Goal: Information Seeking & Learning: Learn about a topic

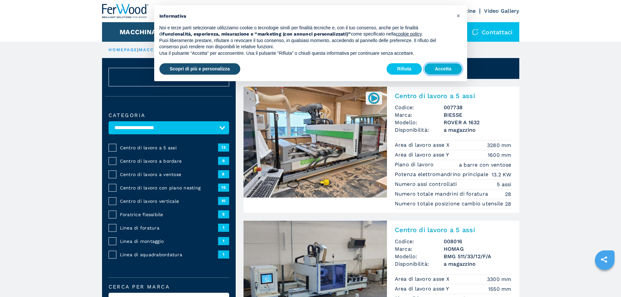
click at [436, 69] on button "Accetta" at bounding box center [442, 69] width 37 height 12
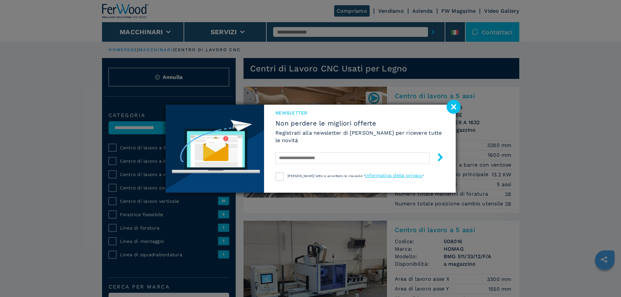
click at [458, 106] on image at bounding box center [453, 107] width 14 height 14
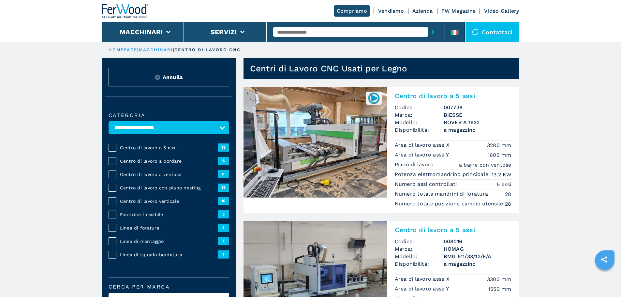
click at [335, 175] on img at bounding box center [314, 142] width 143 height 111
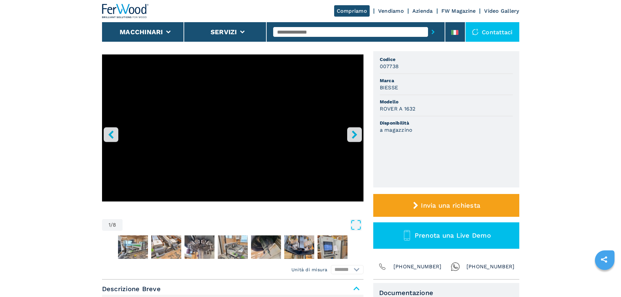
scroll to position [33, 0]
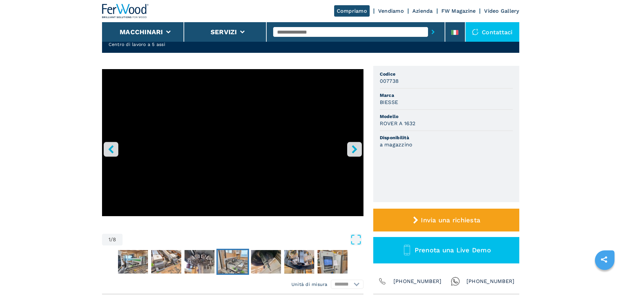
click at [235, 268] on img "Go to Slide 5" at bounding box center [233, 261] width 30 height 23
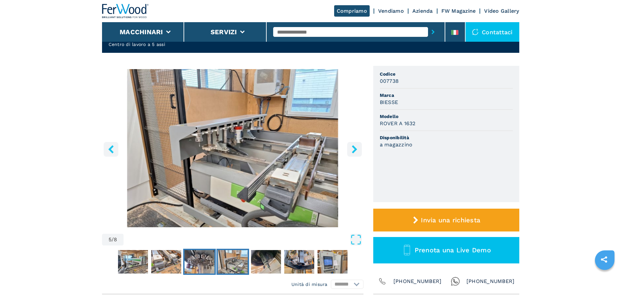
click at [201, 272] on img "Go to Slide 4" at bounding box center [199, 261] width 30 height 23
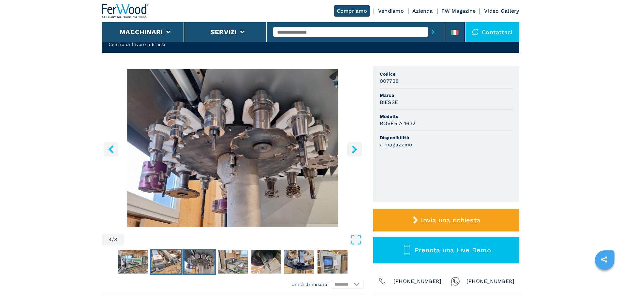
click at [175, 267] on img "Go to Slide 3" at bounding box center [166, 261] width 30 height 23
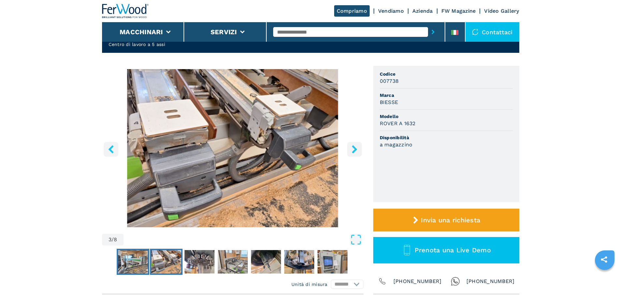
click at [131, 264] on img "Go to Slide 2" at bounding box center [133, 261] width 30 height 23
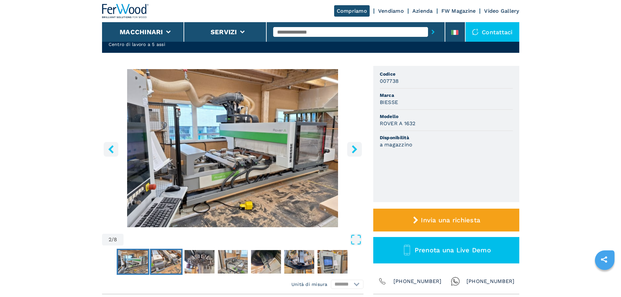
click at [156, 262] on img "Go to Slide 3" at bounding box center [166, 261] width 30 height 23
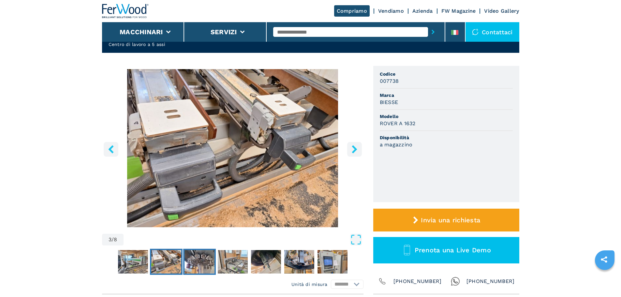
click at [197, 265] on img "Go to Slide 4" at bounding box center [199, 261] width 30 height 23
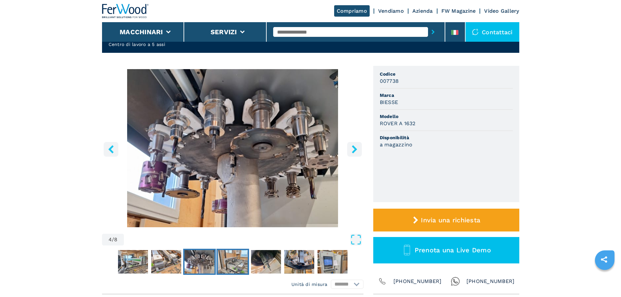
click at [224, 263] on img "Go to Slide 5" at bounding box center [233, 261] width 30 height 23
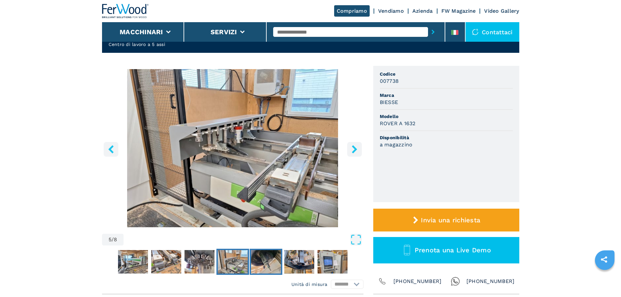
click at [260, 262] on img "Go to Slide 6" at bounding box center [266, 261] width 30 height 23
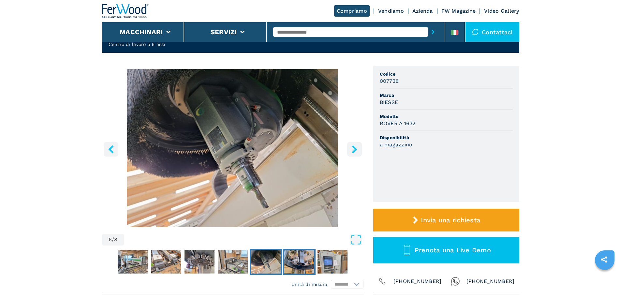
click at [297, 265] on img "Go to Slide 7" at bounding box center [299, 261] width 30 height 23
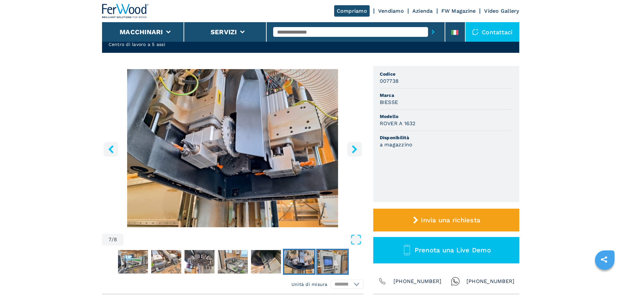
click at [339, 267] on img "Go to Slide 8" at bounding box center [332, 261] width 30 height 23
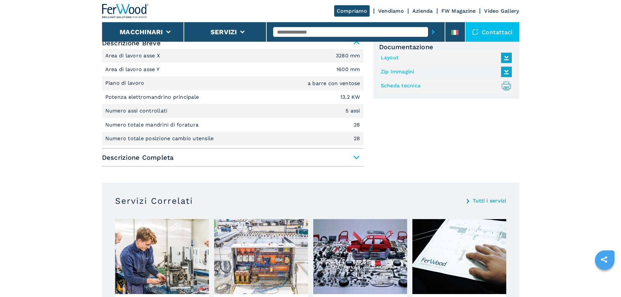
scroll to position [293, 0]
click at [356, 160] on span "Descrizione Completa" at bounding box center [232, 157] width 261 height 12
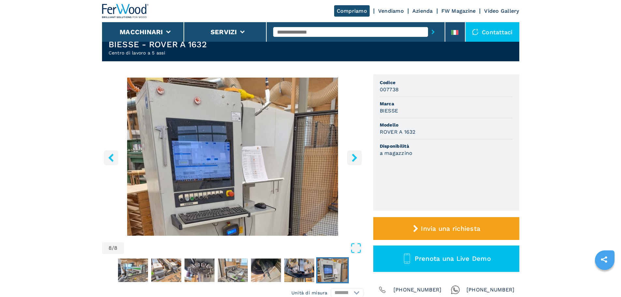
scroll to position [0, 0]
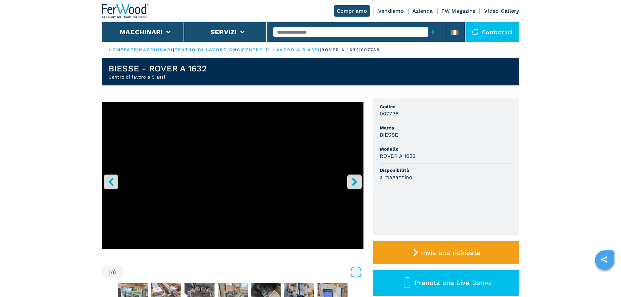
select select "**********"
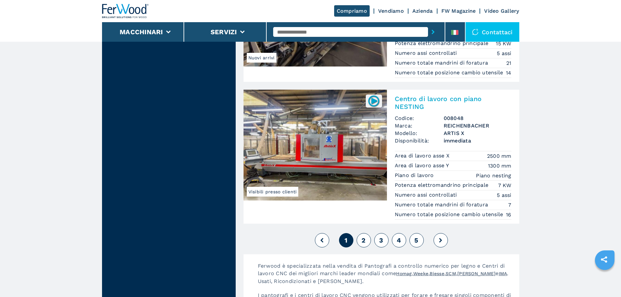
scroll to position [1564, 0]
